Goal: Information Seeking & Learning: Learn about a topic

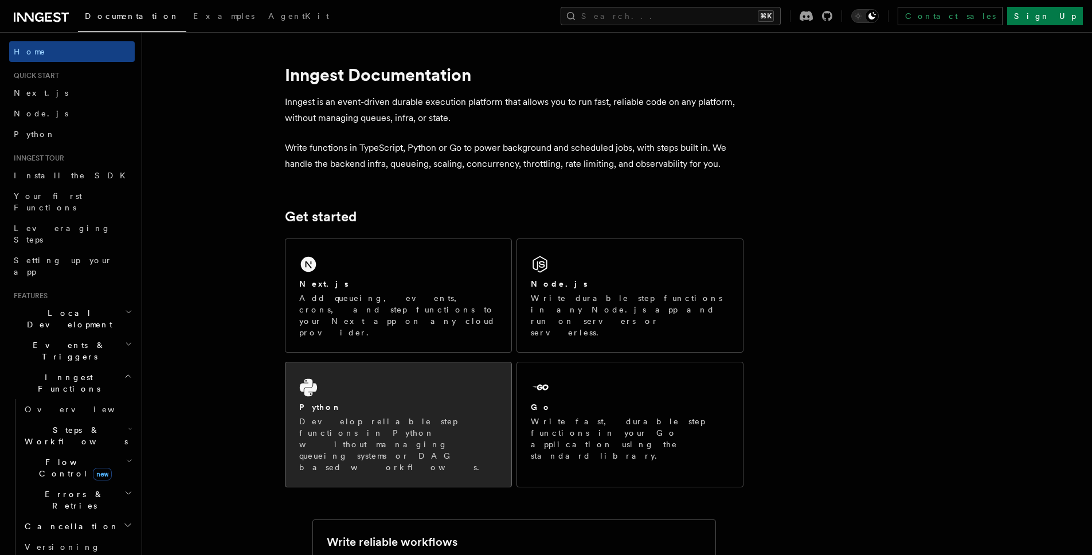
click at [376, 374] on div "Python Develop reliable step functions in Python without managing queueing syst…" at bounding box center [398, 424] width 226 height 124
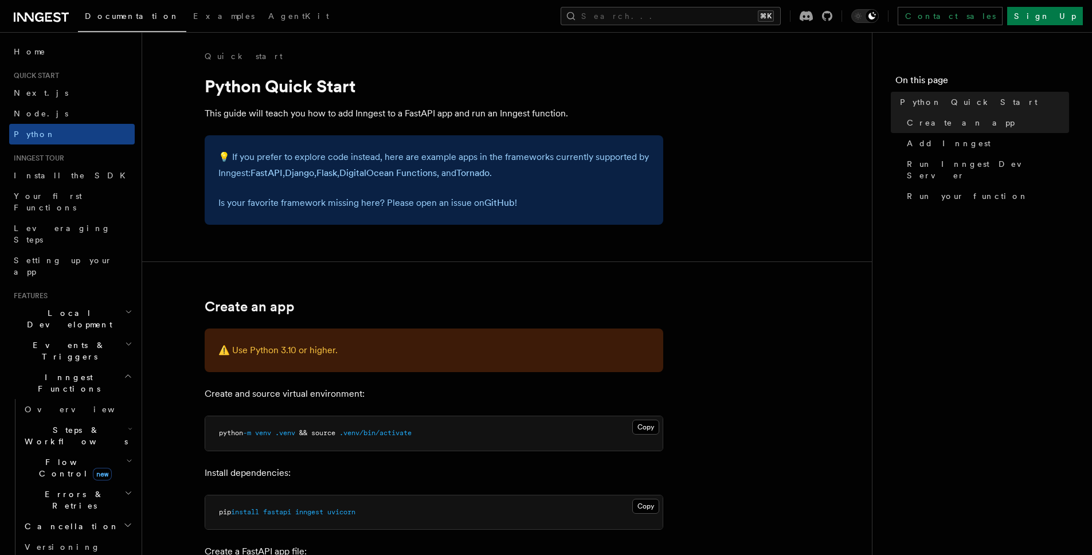
drag, startPoint x: 267, startPoint y: 154, endPoint x: 363, endPoint y: 158, distance: 96.9
click at [363, 158] on p "💡 If you prefer to explore code instead, here are example apps in the framework…" at bounding box center [433, 165] width 431 height 32
drag, startPoint x: 239, startPoint y: 158, endPoint x: 365, endPoint y: 158, distance: 126.1
click at [365, 158] on p "💡 If you prefer to explore code instead, here are example apps in the framework…" at bounding box center [433, 165] width 431 height 32
drag, startPoint x: 424, startPoint y: 159, endPoint x: 546, endPoint y: 155, distance: 122.2
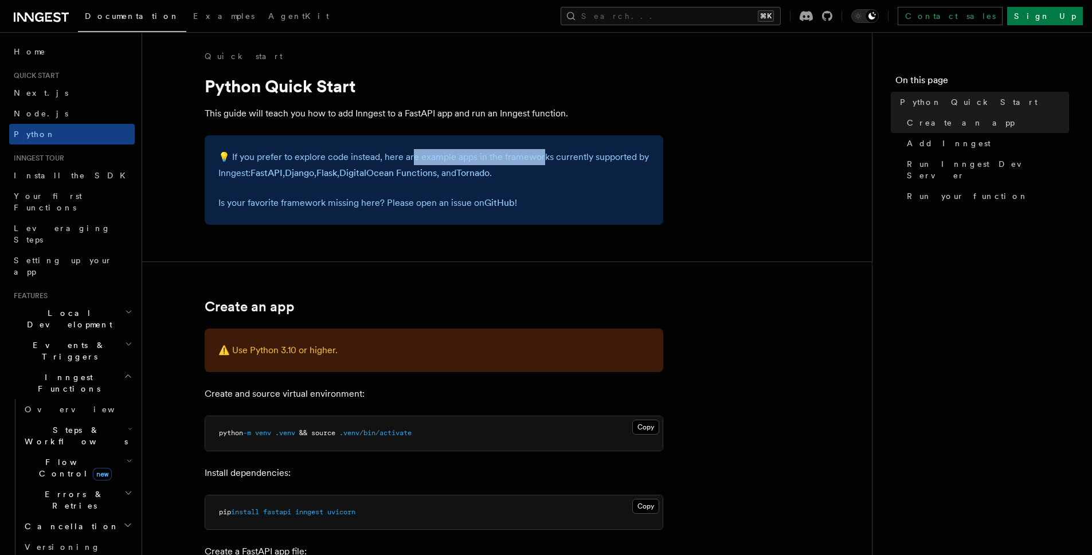
click at [546, 155] on p "💡 If you prefer to explore code instead, here are example apps in the framework…" at bounding box center [433, 165] width 431 height 32
click at [275, 174] on link "FastAPI" at bounding box center [266, 172] width 32 height 11
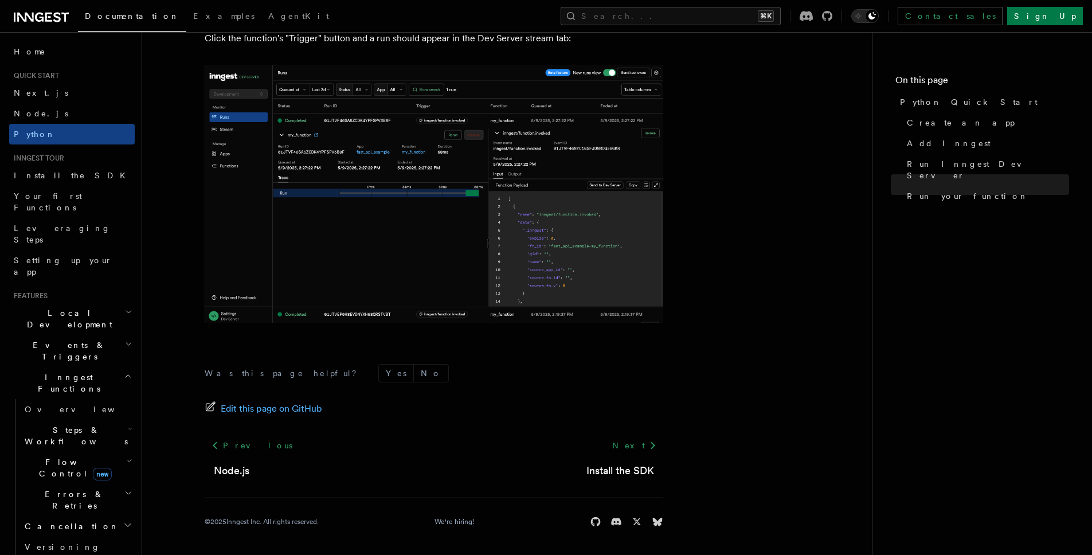
scroll to position [15, 0]
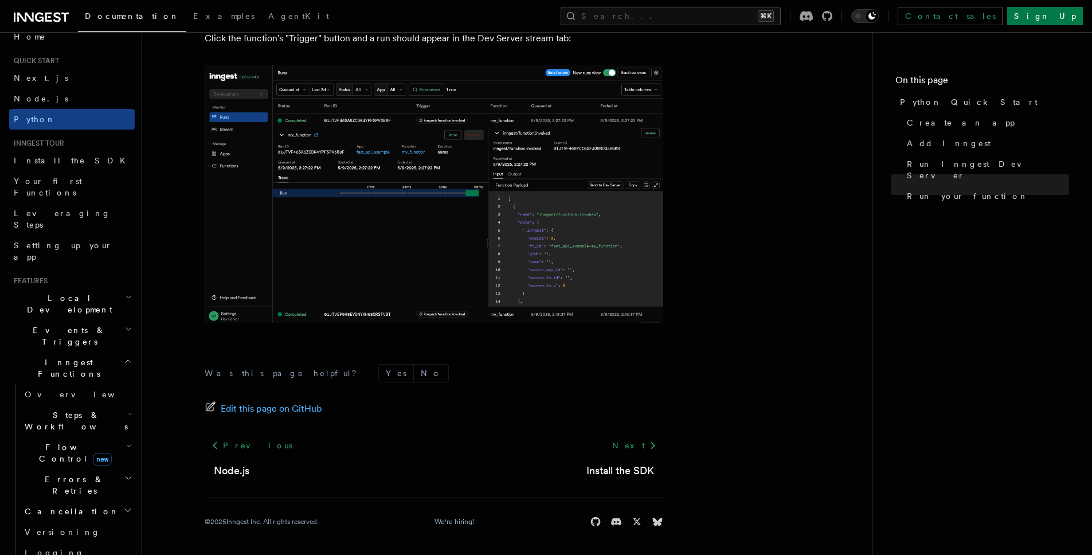
click at [111, 437] on h2 "Flow Control new" at bounding box center [77, 453] width 115 height 32
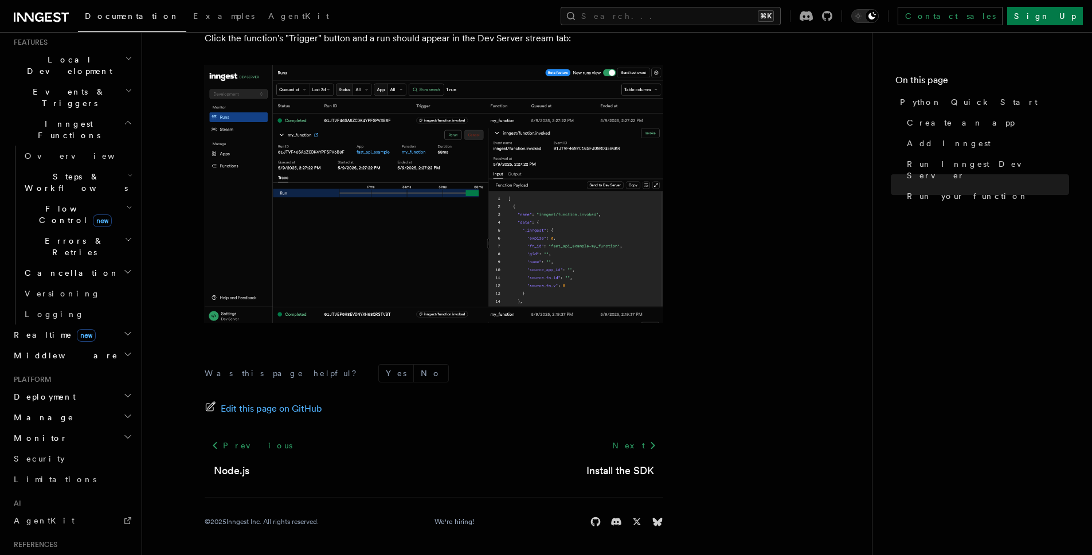
scroll to position [261, 0]
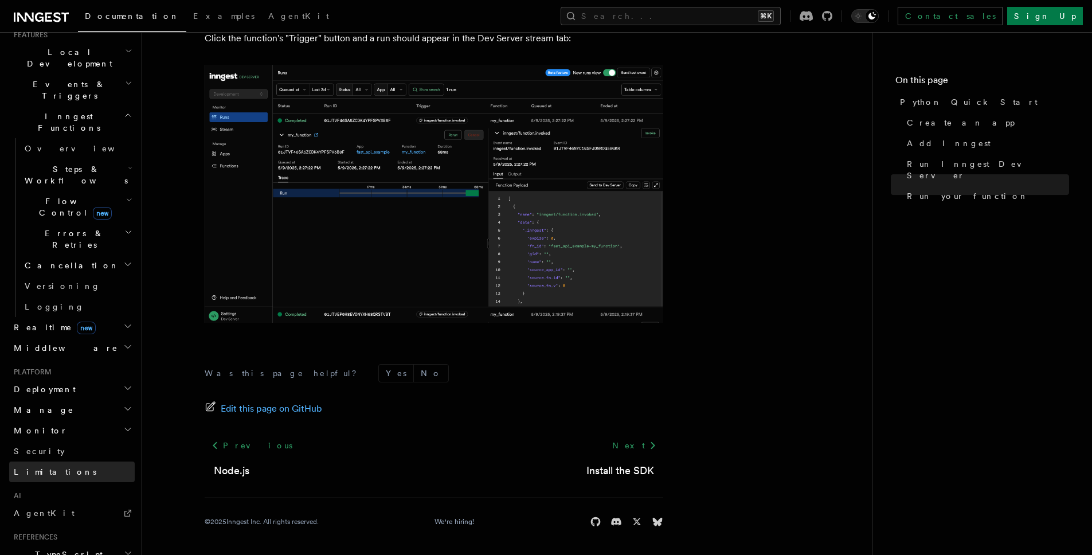
click at [88, 461] on link "Limitations" at bounding box center [72, 471] width 126 height 21
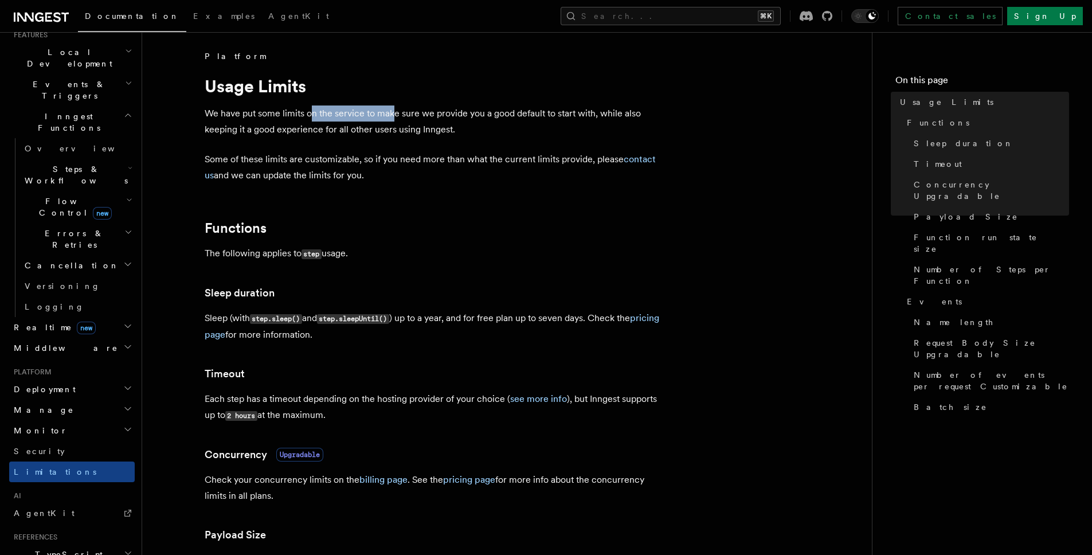
drag, startPoint x: 318, startPoint y: 120, endPoint x: 391, endPoint y: 115, distance: 73.6
click at [391, 115] on p "We have put some limits on the service to make sure we provide you a good defau…" at bounding box center [434, 121] width 459 height 32
drag, startPoint x: 402, startPoint y: 115, endPoint x: 523, endPoint y: 113, distance: 120.9
click at [498, 115] on p "We have put some limits on the service to make sure we provide you a good defau…" at bounding box center [434, 121] width 459 height 32
drag, startPoint x: 574, startPoint y: 117, endPoint x: 580, endPoint y: 118, distance: 6.3
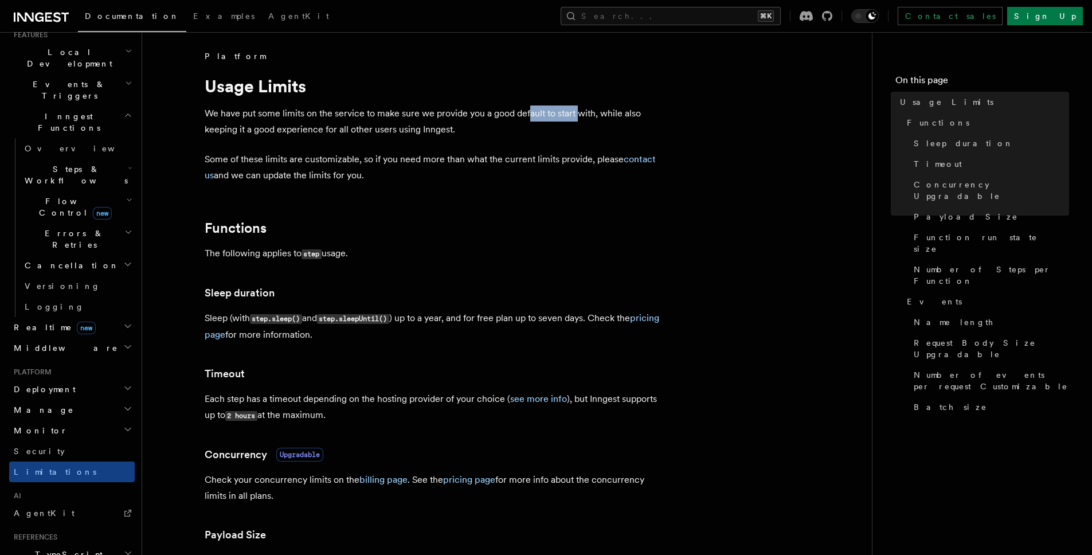
click at [579, 118] on p "We have put some limits on the service to make sure we provide you a good defau…" at bounding box center [434, 121] width 459 height 32
drag, startPoint x: 630, startPoint y: 116, endPoint x: 644, endPoint y: 116, distance: 13.8
click at [644, 116] on p "We have put some limits on the service to make sure we provide you a good defau…" at bounding box center [434, 121] width 459 height 32
click at [266, 254] on p "The following applies to step usage." at bounding box center [434, 253] width 459 height 17
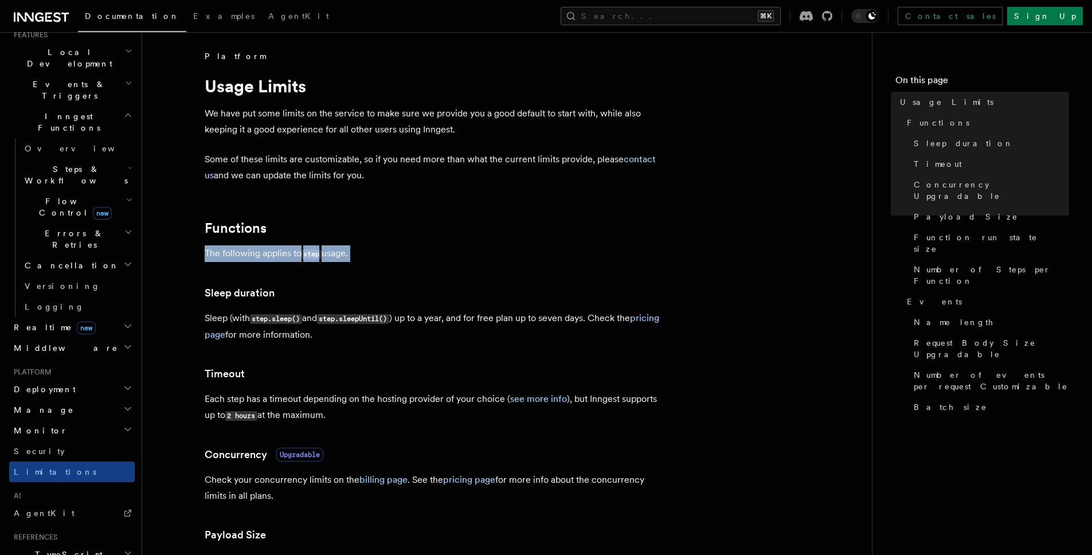
click at [266, 254] on p "The following applies to step usage." at bounding box center [434, 253] width 459 height 17
click at [279, 288] on h3 "Sleep duration" at bounding box center [434, 293] width 459 height 16
drag, startPoint x: 207, startPoint y: 323, endPoint x: 404, endPoint y: 331, distance: 196.2
click at [404, 331] on p "Sleep (with step.sleep() and step.sleepUntil() ) up to a year, and for free pla…" at bounding box center [434, 326] width 459 height 33
click at [416, 336] on p "Sleep (with step.sleep() and step.sleepUntil() ) up to a year, and for free pla…" at bounding box center [434, 326] width 459 height 33
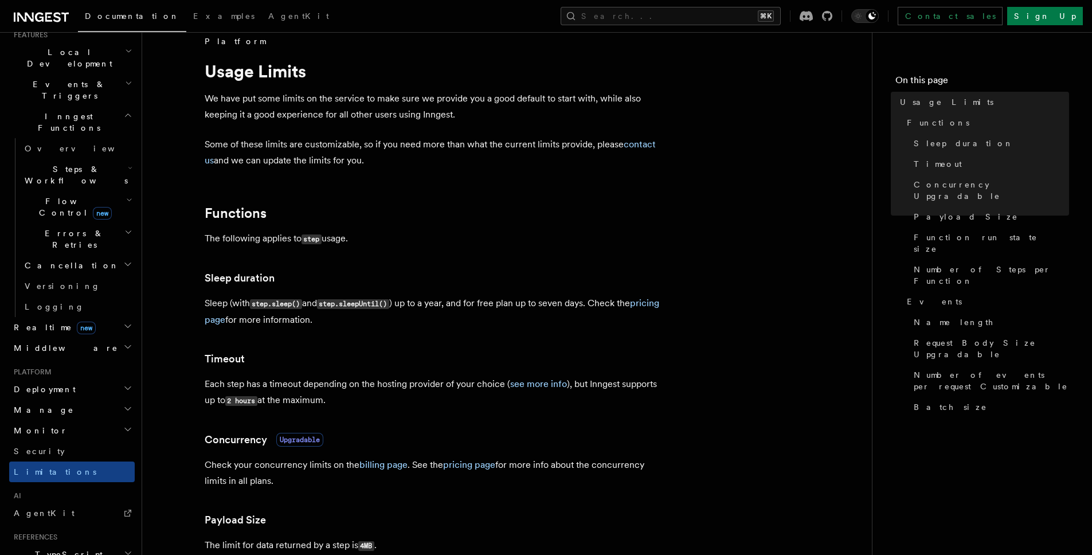
scroll to position [22, 0]
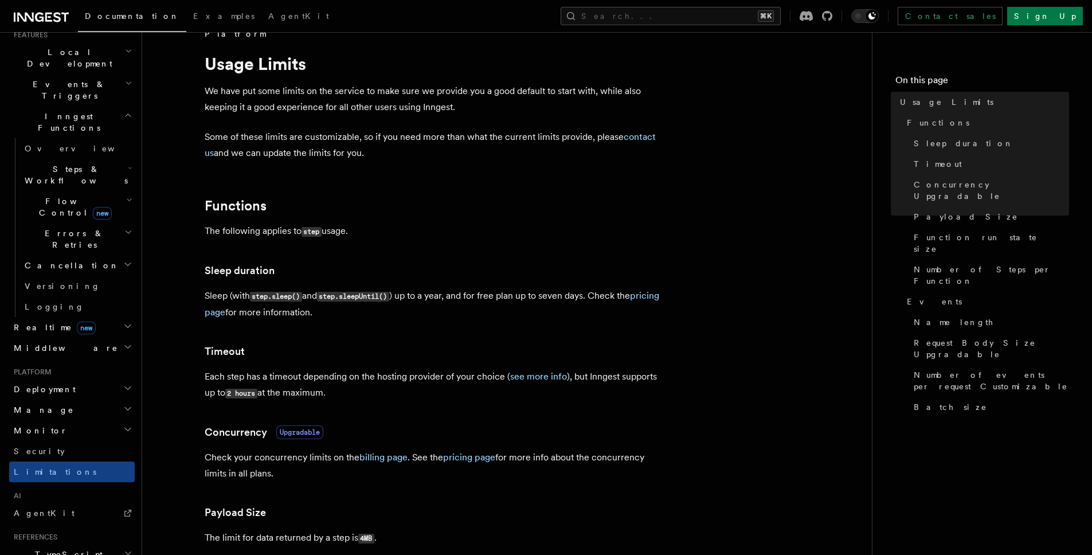
drag, startPoint x: 203, startPoint y: 381, endPoint x: 365, endPoint y: 390, distance: 162.4
click at [391, 398] on p "Each step has a timeout depending on the hosting provider of your choice ( see …" at bounding box center [434, 385] width 459 height 33
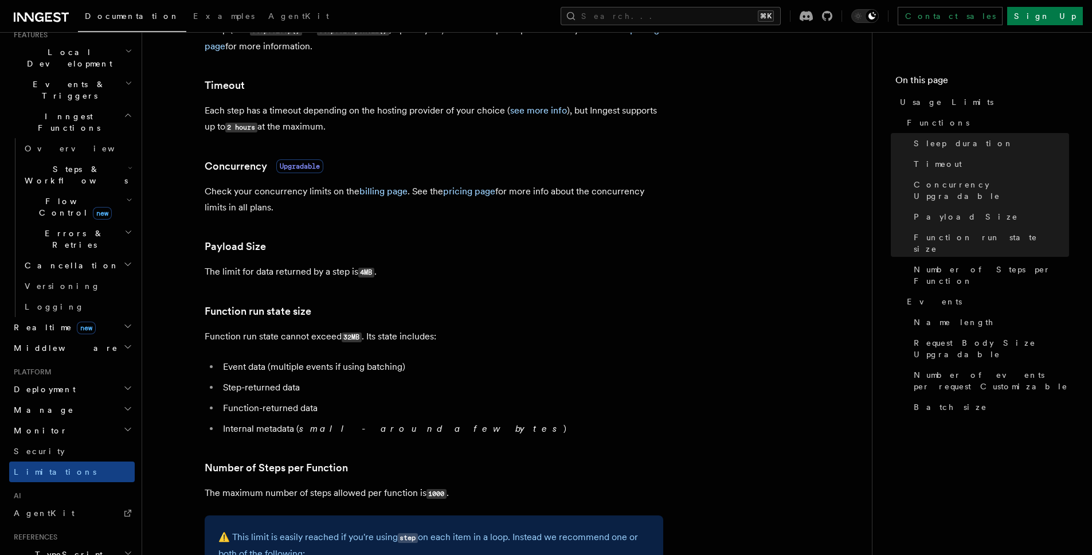
scroll to position [303, 0]
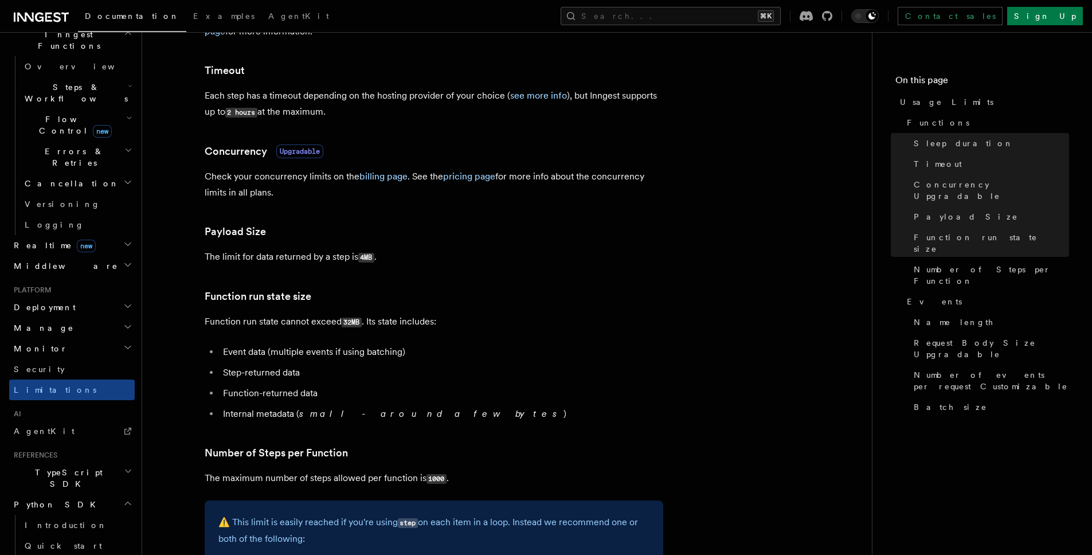
scroll to position [358, 0]
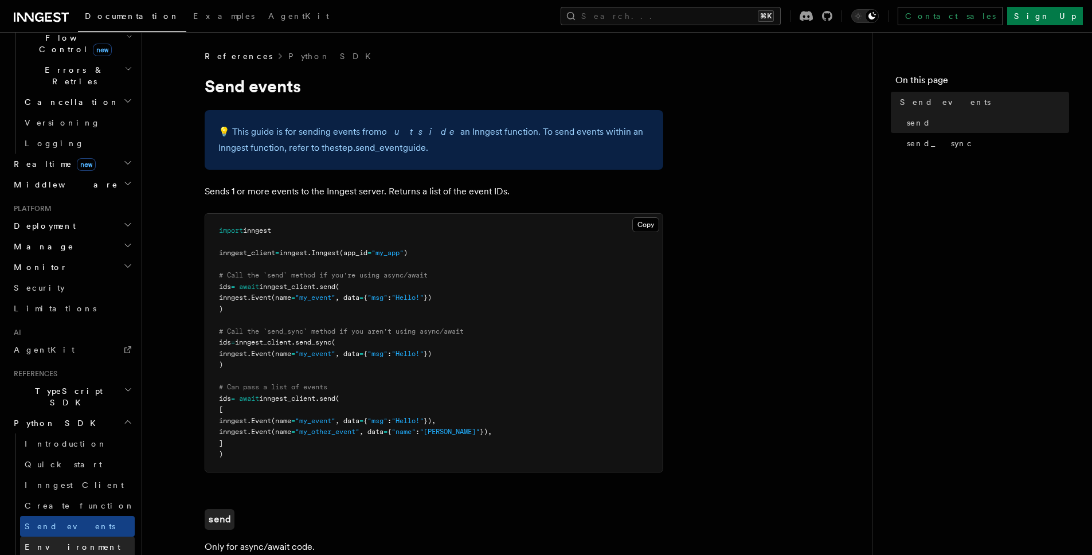
scroll to position [488, 0]
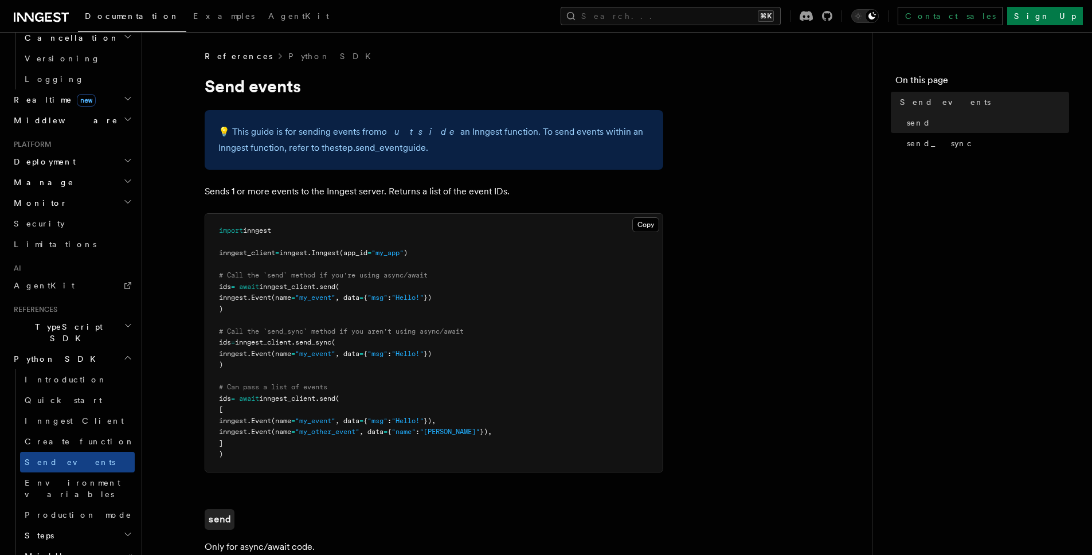
click at [84, 525] on h2 "Steps" at bounding box center [77, 535] width 115 height 21
click at [76, 462] on ul "Introduction Quick start Inngest Client Create function Send events Environment…" at bounding box center [75, 488] width 120 height 238
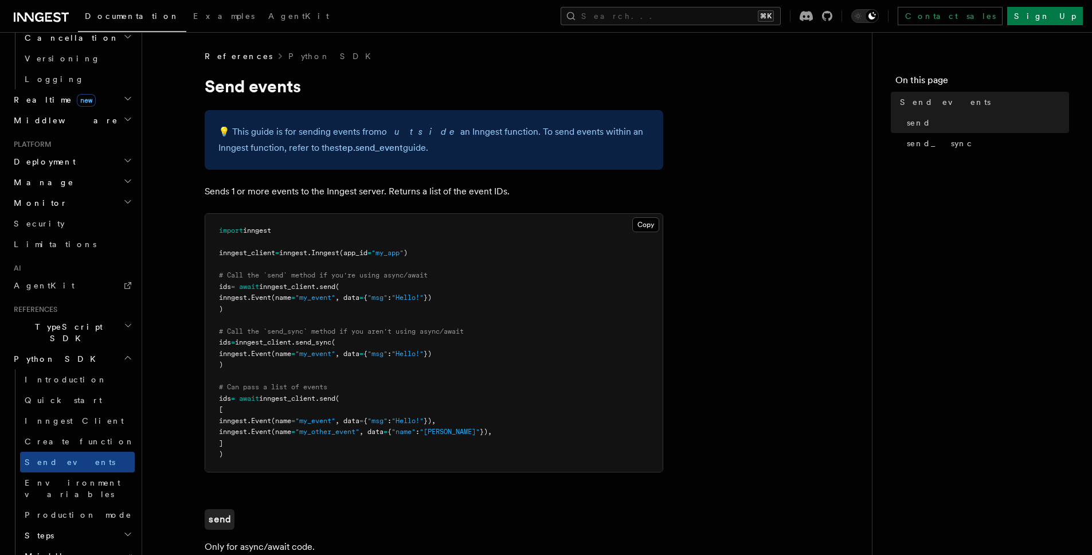
click at [59, 348] on h2 "Python SDK" at bounding box center [72, 358] width 126 height 21
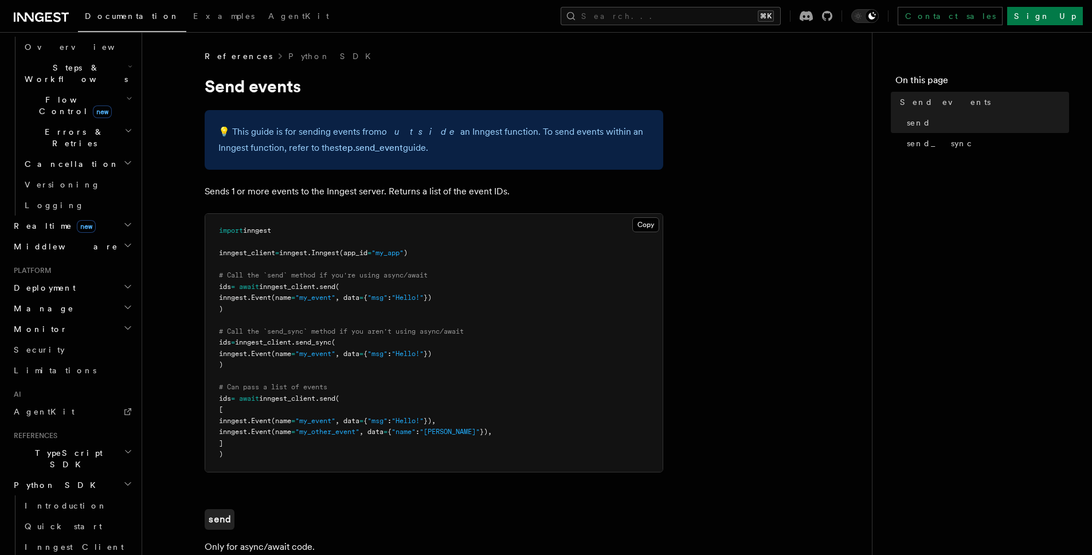
scroll to position [362, 0]
click at [44, 431] on li "References TypeScript SDK Python SDK Go SDK REST API System events Workflow Kit" at bounding box center [72, 510] width 126 height 158
click at [44, 447] on span "TypeScript SDK" at bounding box center [66, 458] width 115 height 23
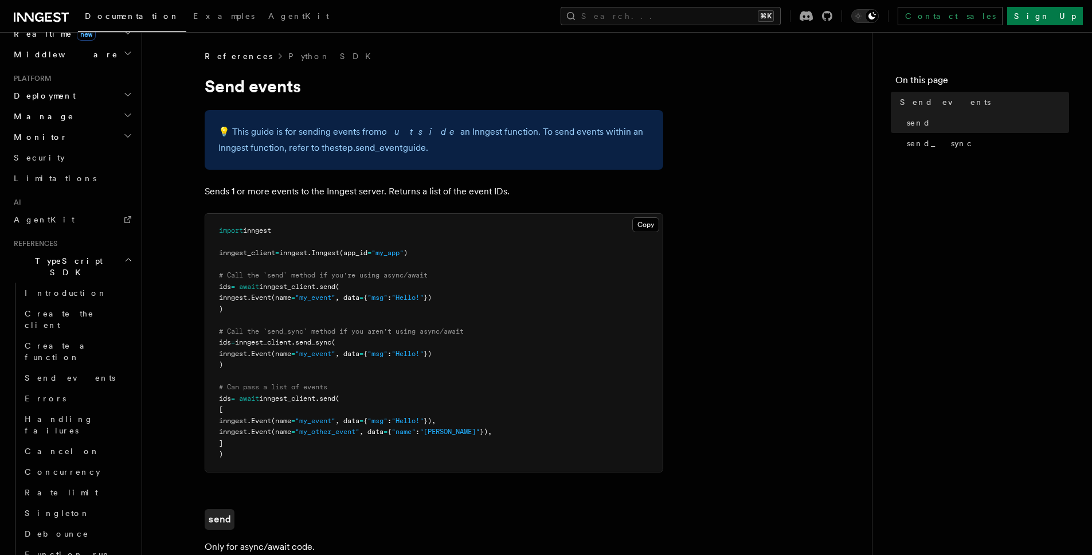
scroll to position [662, 0]
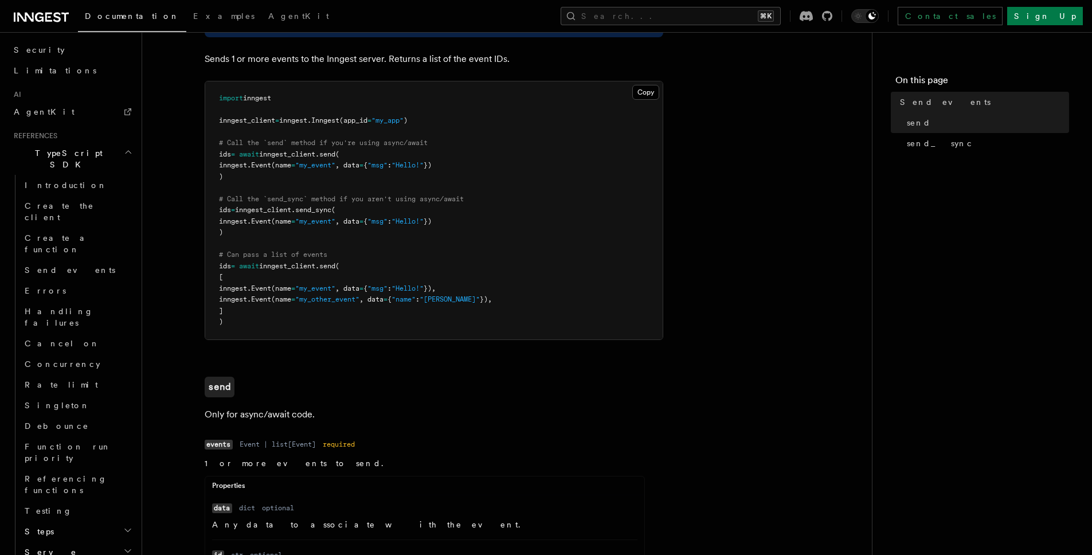
scroll to position [554, 0]
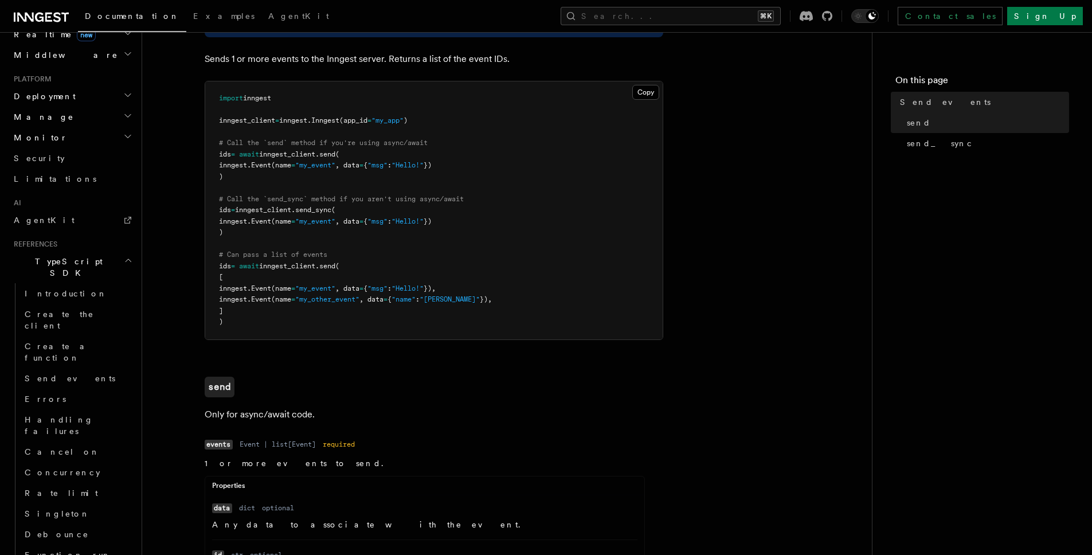
click at [49, 256] on span "TypeScript SDK" at bounding box center [66, 267] width 115 height 23
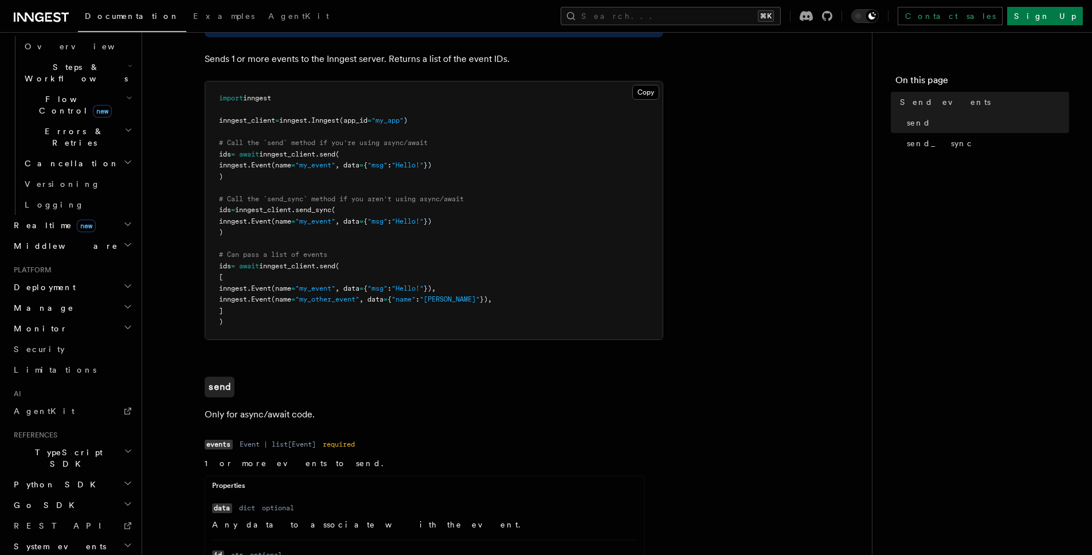
scroll to position [362, 0]
click at [45, 495] on h2 "Go SDK" at bounding box center [72, 505] width 126 height 21
click at [57, 541] on span "Migrations" at bounding box center [61, 546] width 83 height 11
click at [44, 495] on h2 "Go SDK" at bounding box center [72, 505] width 126 height 21
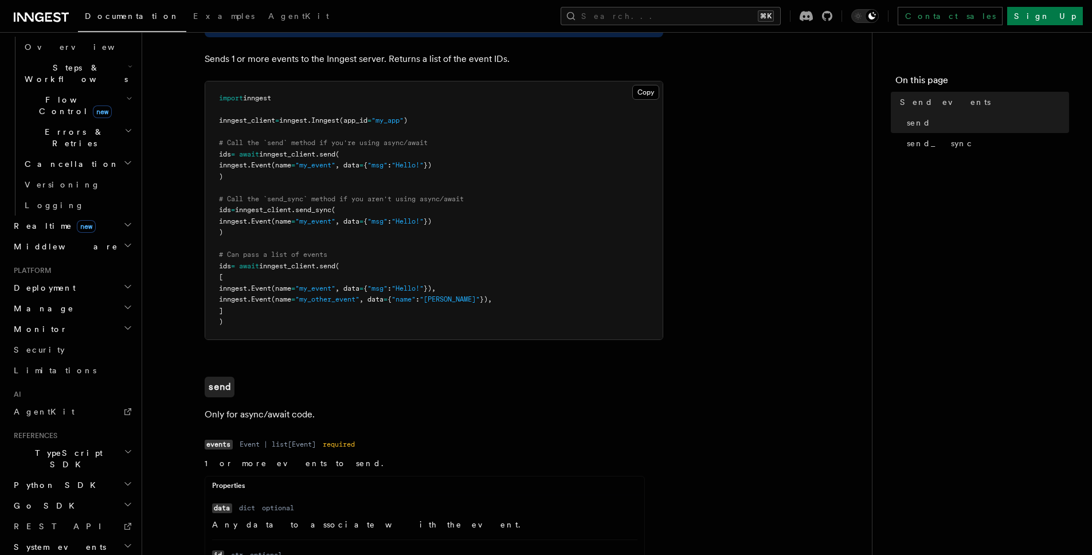
click at [61, 475] on h2 "Python SDK" at bounding box center [72, 485] width 126 height 21
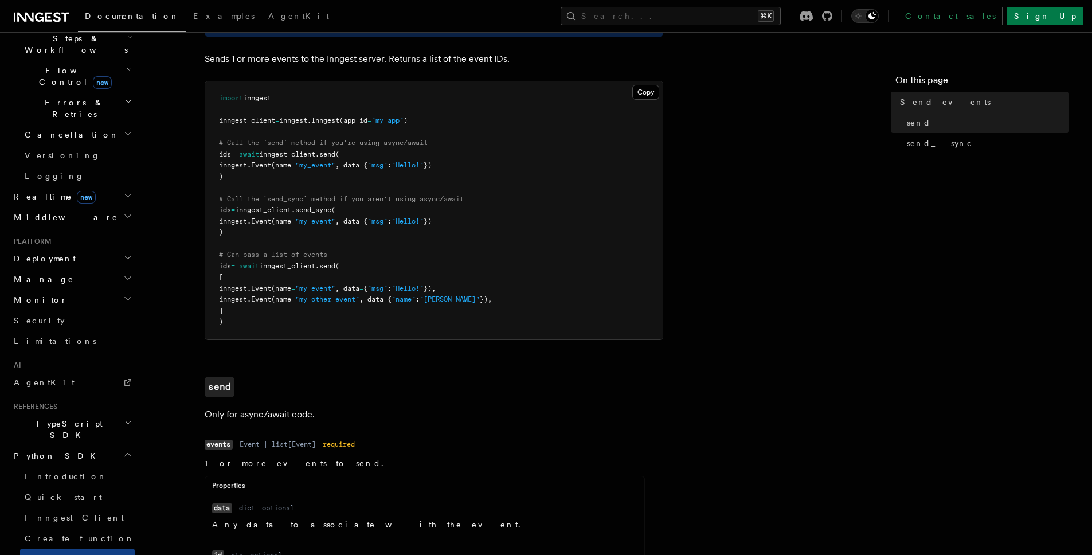
scroll to position [399, 0]
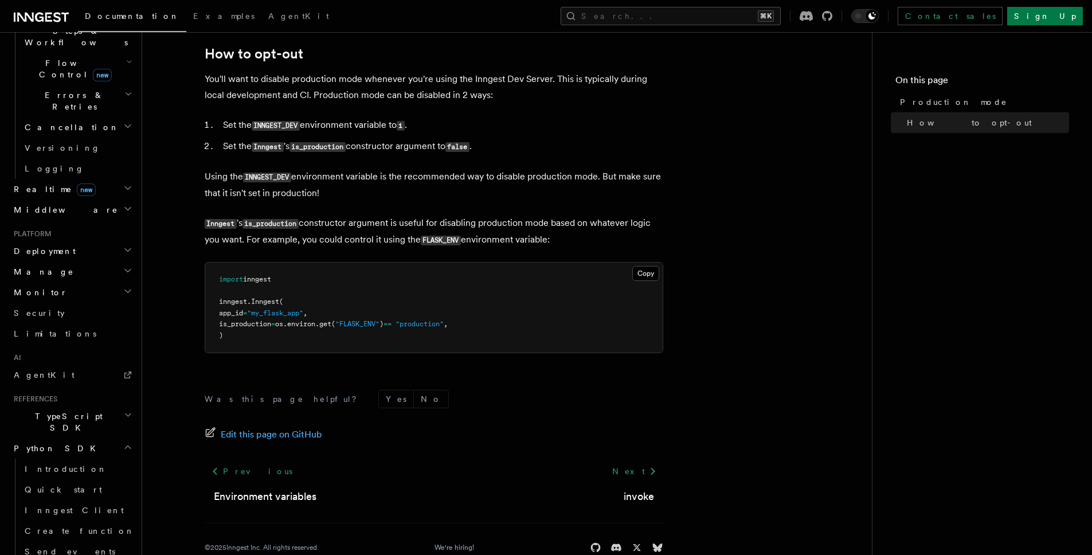
scroll to position [154, 0]
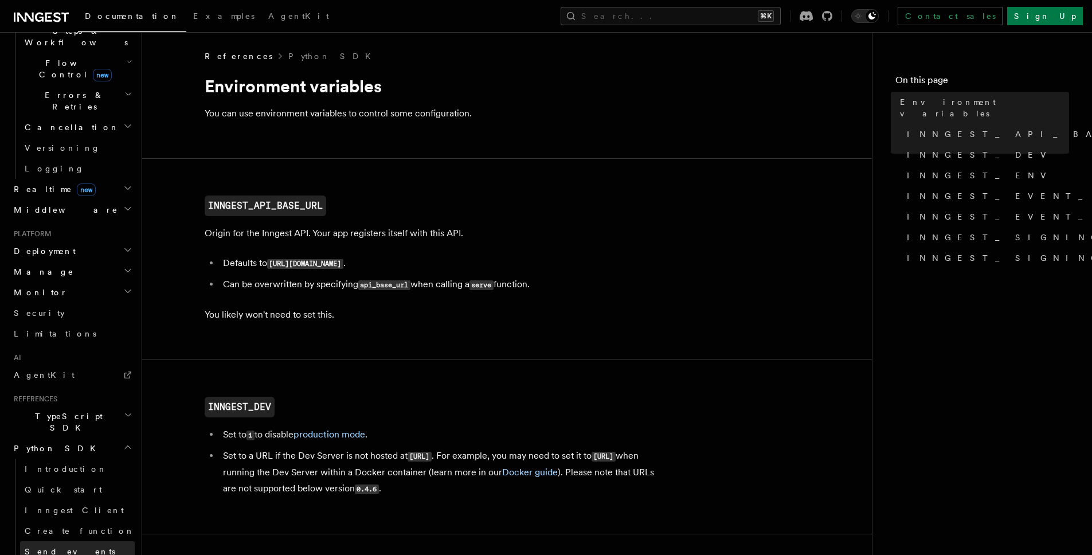
click at [55, 547] on span "Send events" at bounding box center [70, 551] width 91 height 9
